Goal: Task Accomplishment & Management: Manage account settings

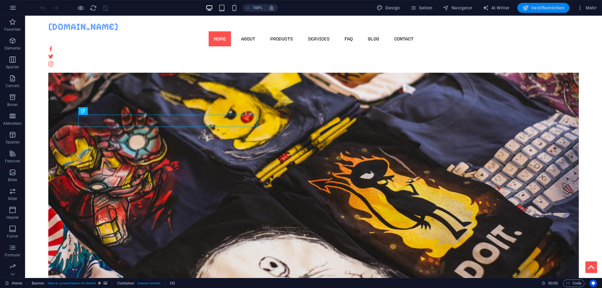
click at [544, 9] on span "Veröffentlichen" at bounding box center [543, 8] width 42 height 6
click at [433, 6] on span "Seiten" at bounding box center [421, 8] width 23 height 6
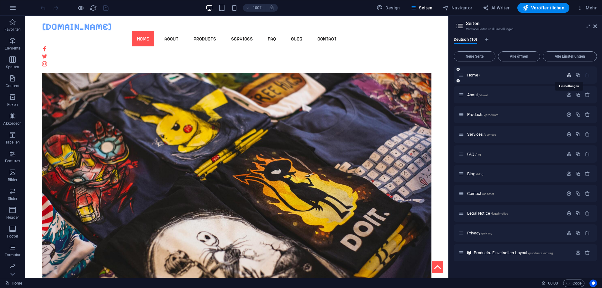
click at [568, 76] on icon "button" at bounding box center [568, 74] width 5 height 5
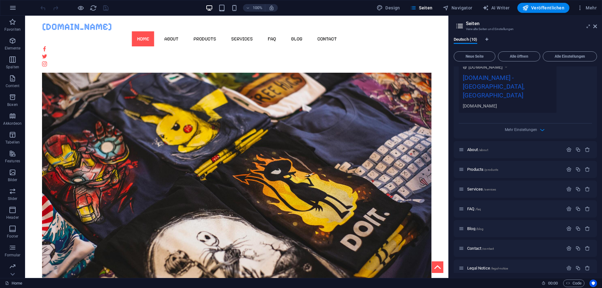
scroll to position [197, 0]
click at [533, 126] on span "Mehr Einstellungen" at bounding box center [521, 128] width 32 height 4
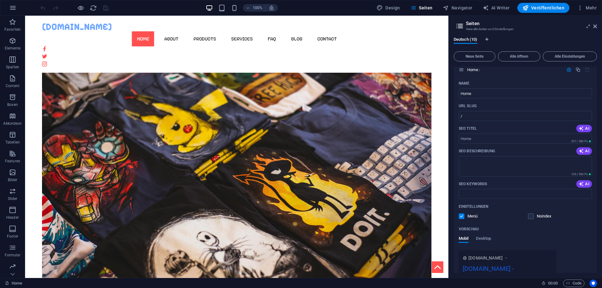
scroll to position [0, 0]
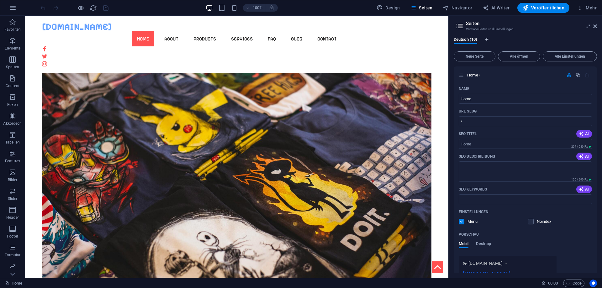
click at [486, 38] on icon "Sprachen-Tabs" at bounding box center [486, 40] width 3 height 4
select select "31"
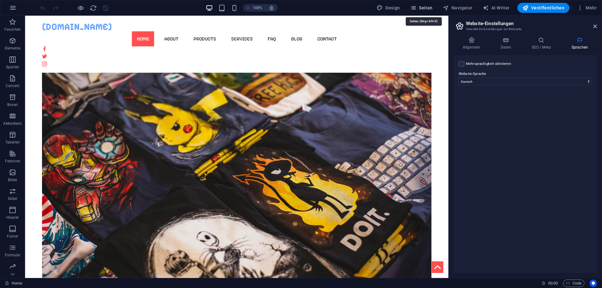
click at [423, 8] on span "Seiten" at bounding box center [421, 8] width 23 height 6
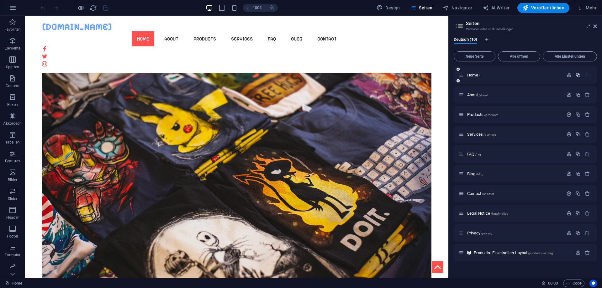
click at [578, 76] on icon "button" at bounding box center [577, 74] width 5 height 5
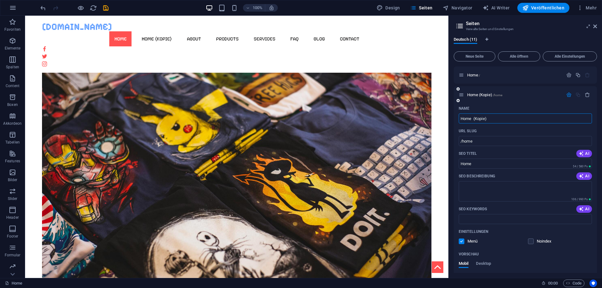
click at [498, 117] on input "Home (Kopie)" at bounding box center [525, 118] width 133 height 10
drag, startPoint x: 471, startPoint y: 118, endPoint x: 524, endPoint y: 122, distance: 53.1
click at [524, 122] on input "Home (Kopie)" at bounding box center [525, 118] width 133 height 10
type input "Home2"
click at [531, 89] on div "Home2 /home" at bounding box center [525, 94] width 143 height 17
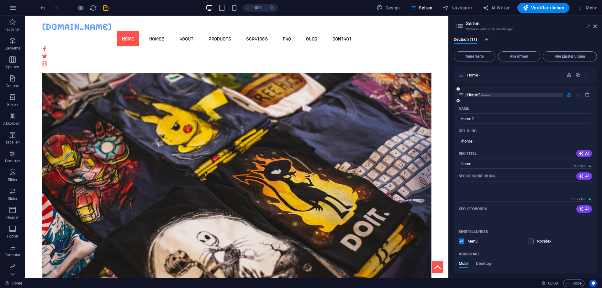
click at [542, 93] on p "Home2 /home" at bounding box center [514, 95] width 94 height 4
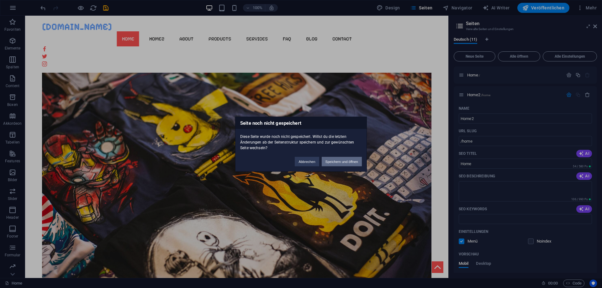
click at [345, 160] on button "Speichern und öffnen" at bounding box center [342, 161] width 40 height 9
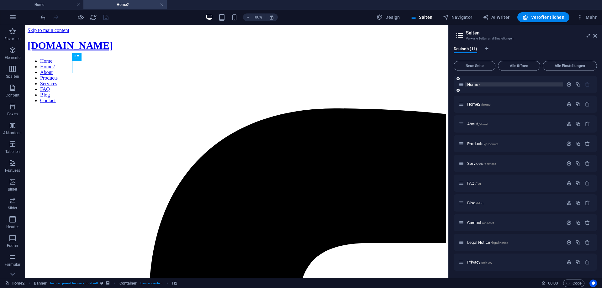
click at [480, 84] on p "Home /" at bounding box center [514, 84] width 94 height 4
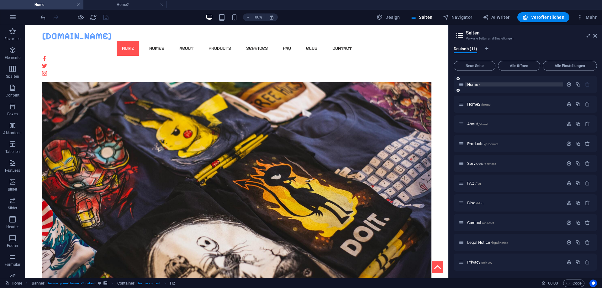
click at [502, 84] on p "Home /" at bounding box center [514, 84] width 94 height 4
click at [471, 83] on span "Home /" at bounding box center [473, 84] width 13 height 5
click at [485, 105] on span "/home" at bounding box center [486, 104] width 10 height 3
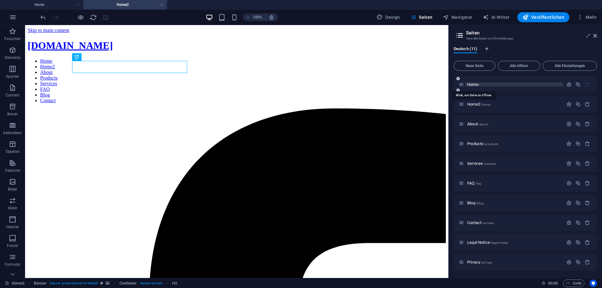
click at [477, 84] on span "Home /" at bounding box center [473, 84] width 13 height 5
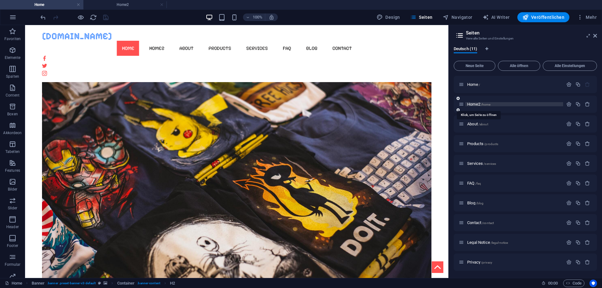
click at [481, 105] on span "Home2 /home" at bounding box center [478, 104] width 23 height 5
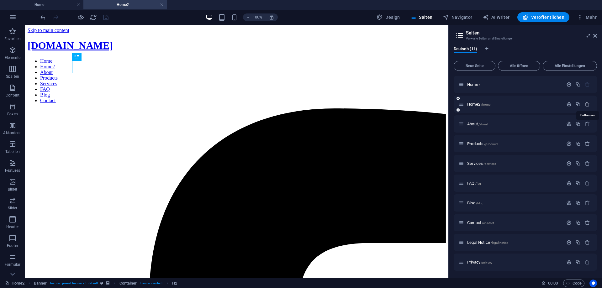
click at [586, 105] on icon "button" at bounding box center [587, 104] width 5 height 5
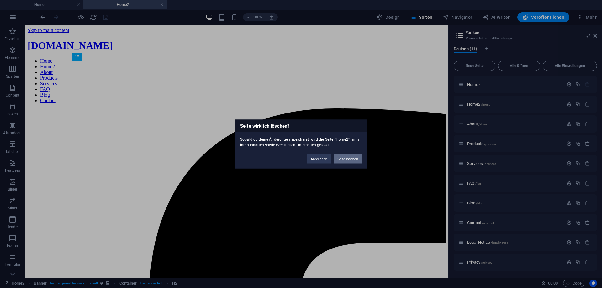
click at [352, 158] on button "Seite löschen" at bounding box center [348, 158] width 28 height 9
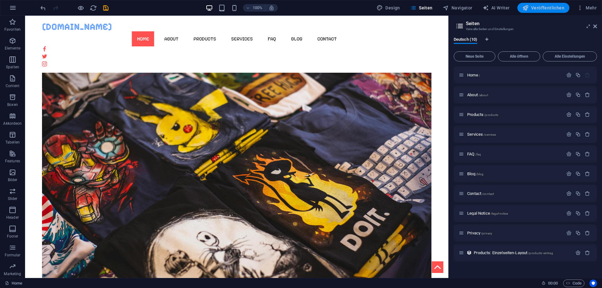
click at [548, 8] on span "Veröffentlichen" at bounding box center [543, 8] width 42 height 6
